Goal: Navigation & Orientation: Find specific page/section

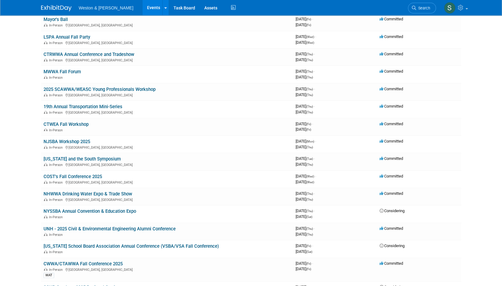
scroll to position [164, 0]
click at [110, 192] on link "NHWWA Drinking Water Expo & Trade Show" at bounding box center [88, 193] width 89 height 5
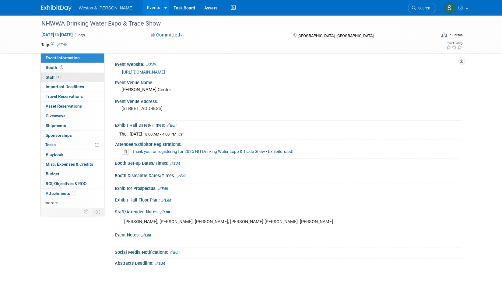
click at [51, 76] on span "Staff 1" at bounding box center [53, 77] width 15 height 5
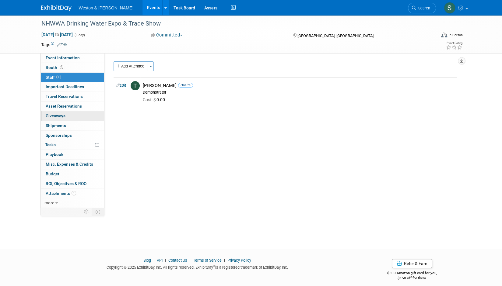
click at [68, 116] on link "0 Giveaways 0" at bounding box center [72, 115] width 63 height 9
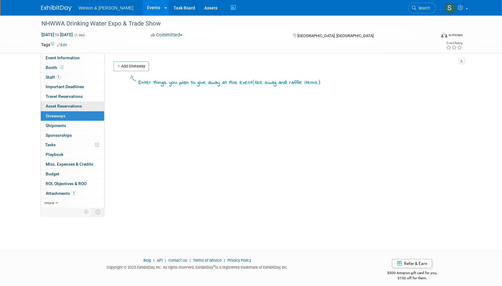
click at [71, 107] on span "Asset Reservations 0" at bounding box center [64, 106] width 36 height 5
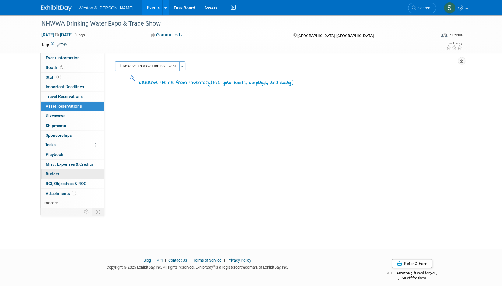
click at [59, 174] on link "Budget" at bounding box center [72, 174] width 63 height 9
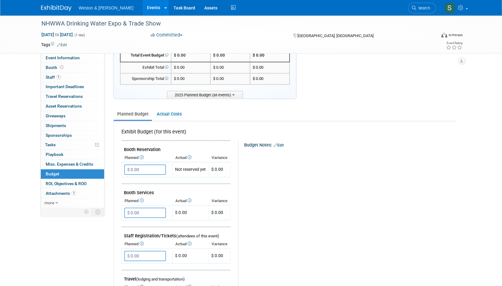
scroll to position [31, 0]
click at [64, 193] on span "Attachments 1" at bounding box center [61, 193] width 30 height 5
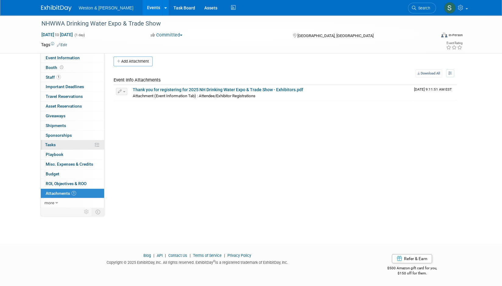
scroll to position [0, 0]
